Goal: Consume media (video, audio): Consume media (video, audio)

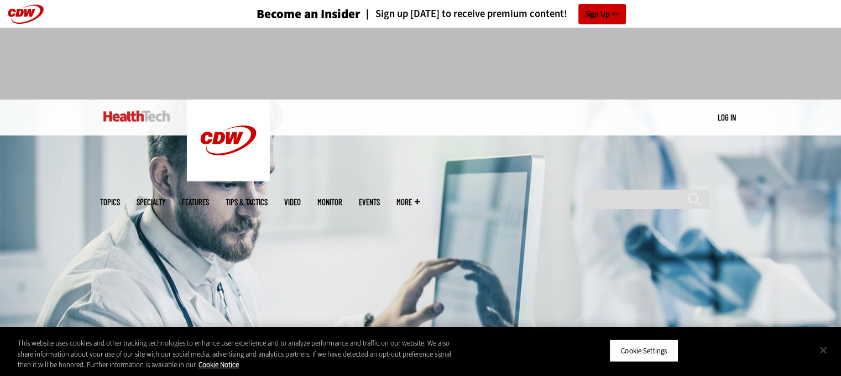
click at [819, 351] on button "Close" at bounding box center [823, 350] width 24 height 24
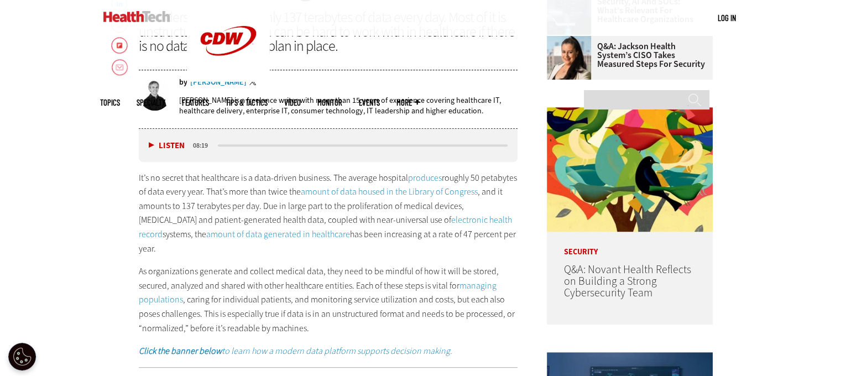
scroll to position [560, 0]
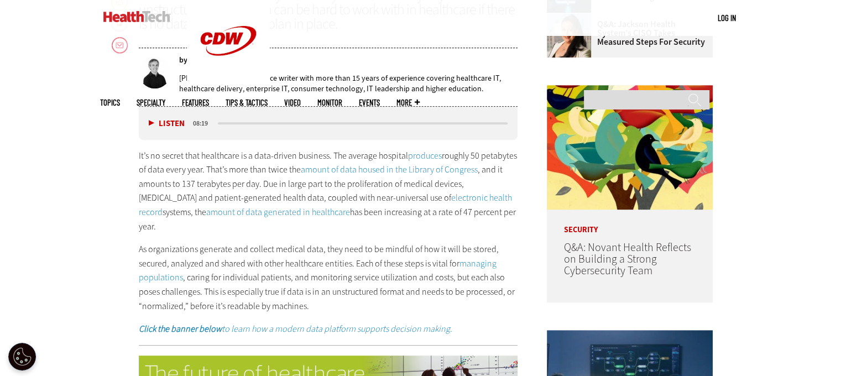
click at [149, 125] on button "Listen" at bounding box center [167, 123] width 36 height 8
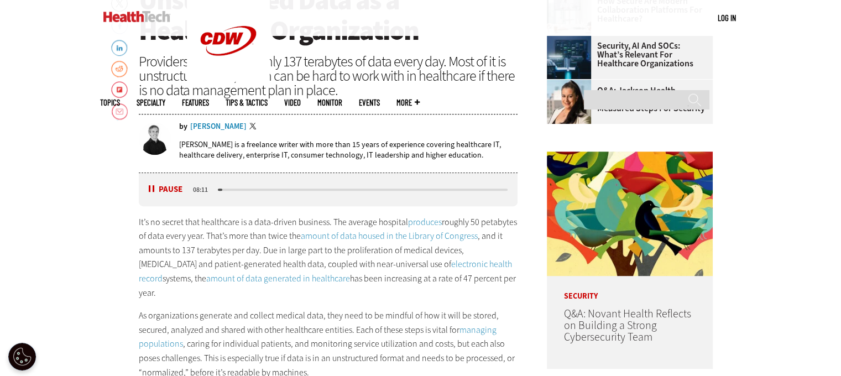
scroll to position [516, 0]
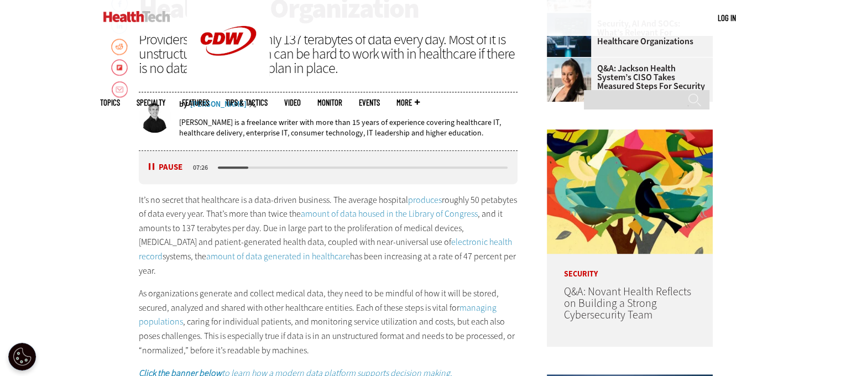
click at [158, 168] on button "Pause" at bounding box center [166, 167] width 34 height 8
drag, startPoint x: 158, startPoint y: 168, endPoint x: 150, endPoint y: 167, distance: 7.3
click at [150, 167] on button "Listen" at bounding box center [167, 168] width 36 height 8
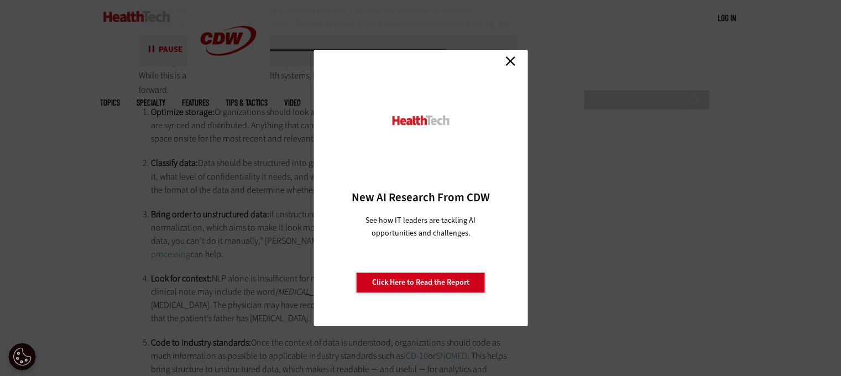
scroll to position [1934, 0]
click at [514, 64] on link "Close" at bounding box center [510, 61] width 17 height 17
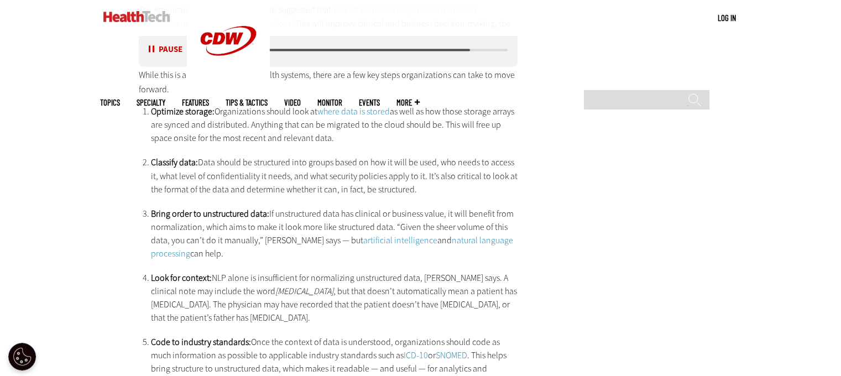
click at [154, 51] on button "Pause" at bounding box center [166, 50] width 34 height 8
click at [154, 51] on button "Listen" at bounding box center [167, 50] width 36 height 8
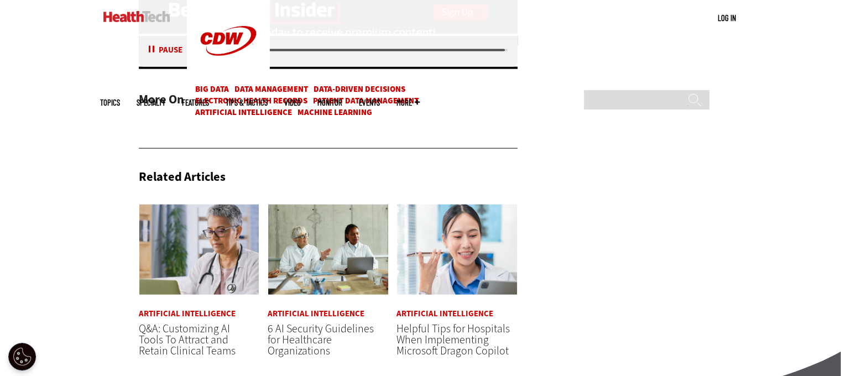
scroll to position [2556, 0]
click at [151, 48] on button "Pause" at bounding box center [166, 50] width 34 height 8
